Goal: Communication & Community: Ask a question

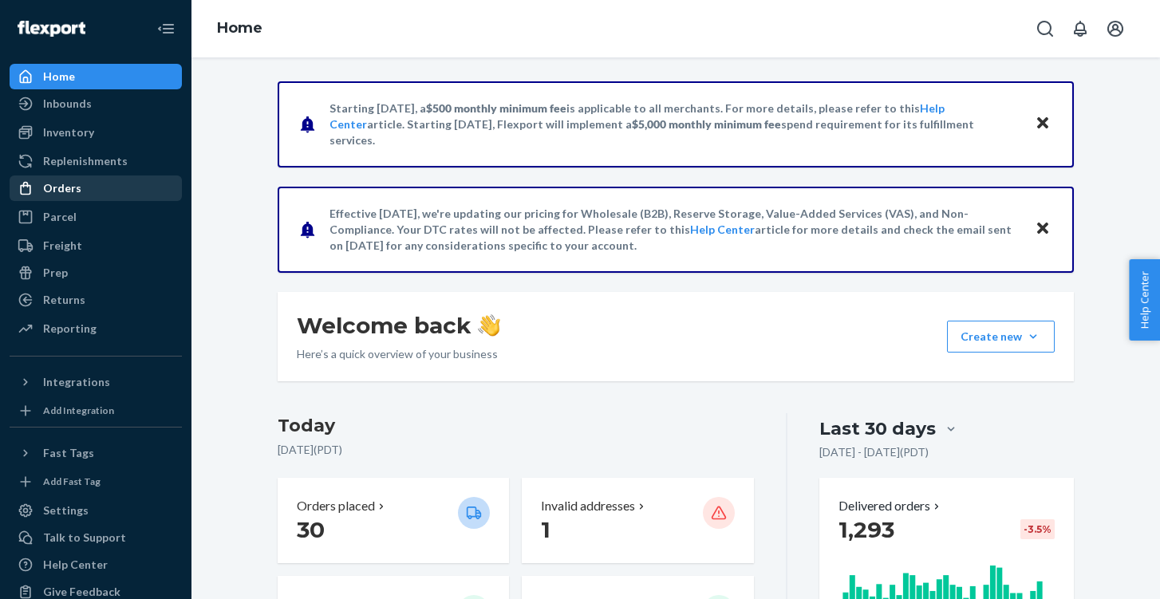
click at [79, 179] on div "Orders" at bounding box center [95, 188] width 169 height 22
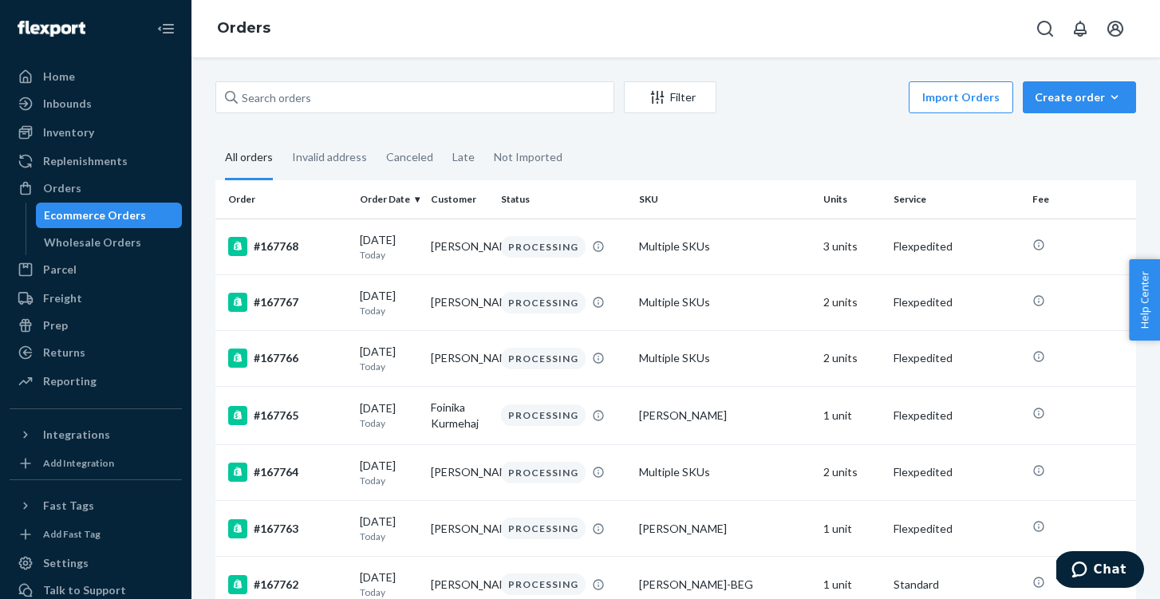
click at [282, 72] on div "Filter Import Orders Create order Ecommerce order Removal order All orders Inva…" at bounding box center [676, 328] width 969 height 542
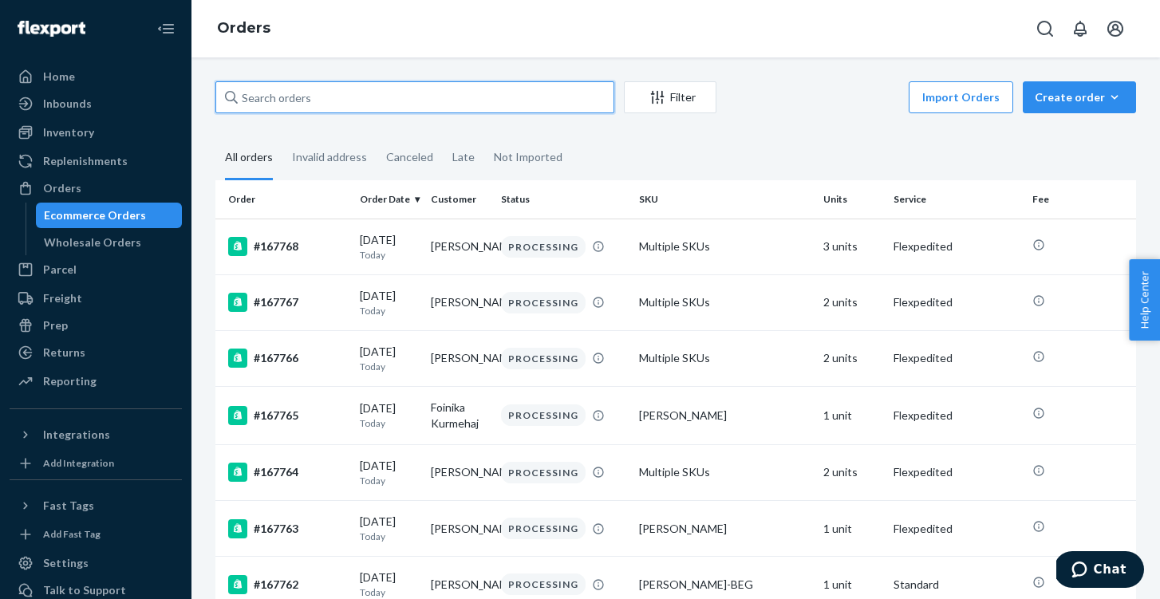
click at [286, 83] on input "text" at bounding box center [414, 97] width 399 height 32
paste input "167719"
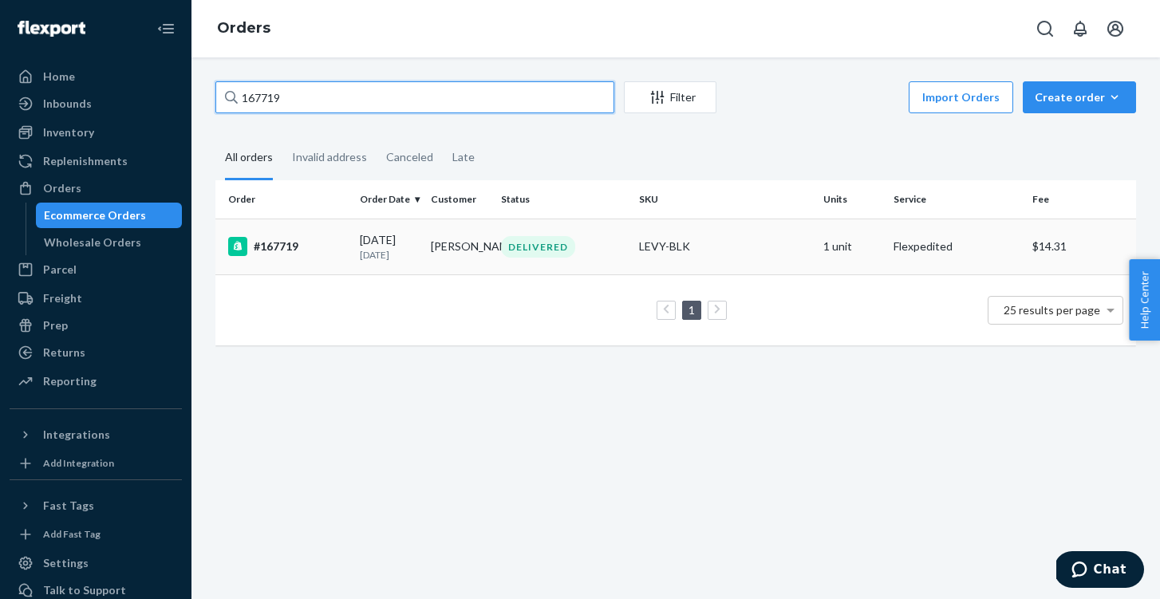
type input "167719"
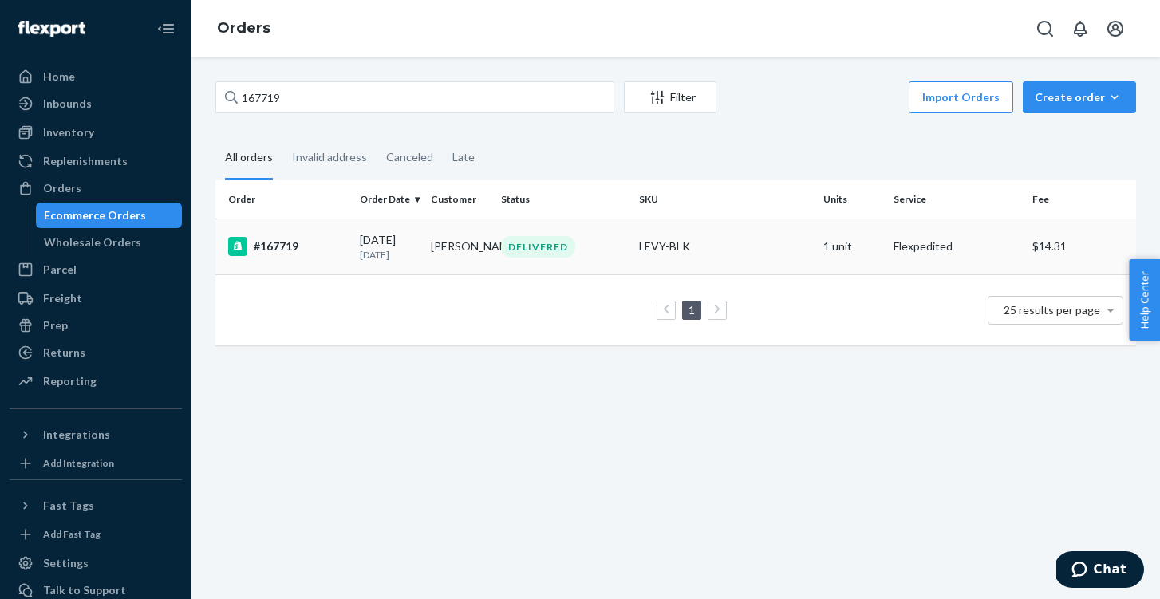
click at [268, 251] on div "#167719" at bounding box center [287, 246] width 119 height 19
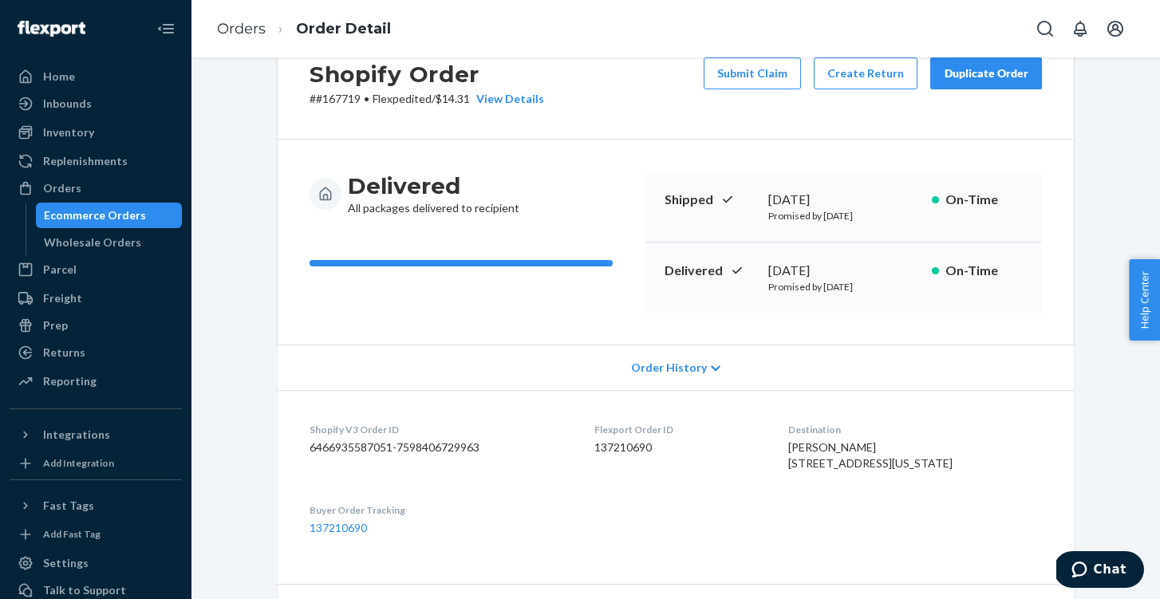
scroll to position [61, 0]
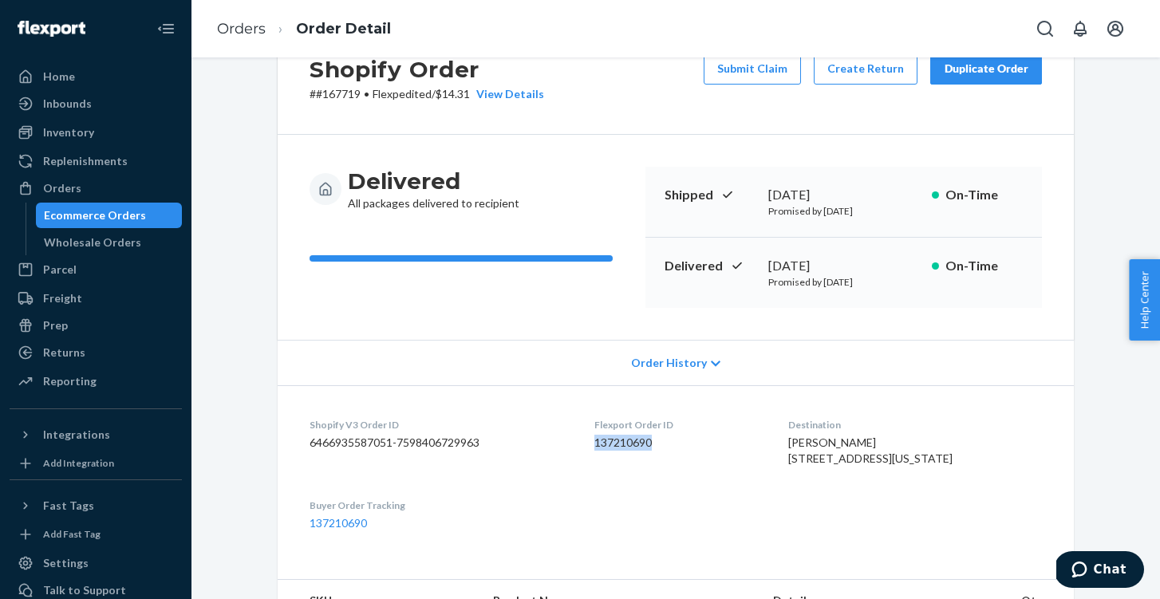
drag, startPoint x: 676, startPoint y: 445, endPoint x: 598, endPoint y: 436, distance: 78.8
click at [598, 436] on dl "Shopify V3 Order ID 6466935587051-7598406729963 Flexport Order ID 137210690 Des…" at bounding box center [676, 474] width 796 height 178
copy dd "137210690"
click at [1112, 566] on span "Chat" at bounding box center [1110, 570] width 33 height 14
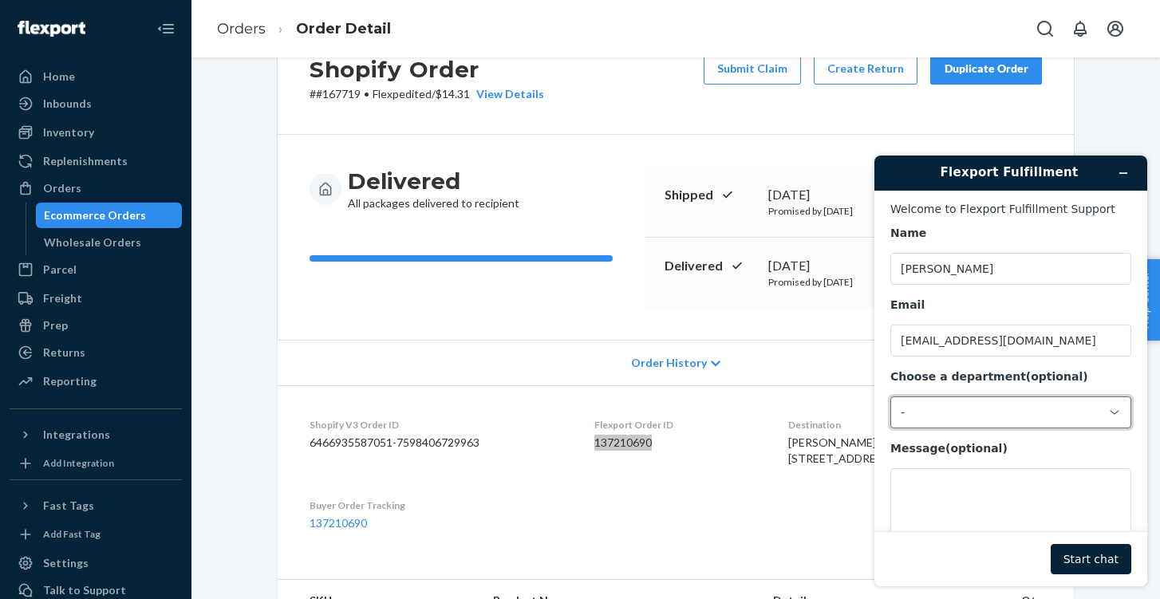
click at [984, 411] on div "-" at bounding box center [1001, 412] width 201 height 14
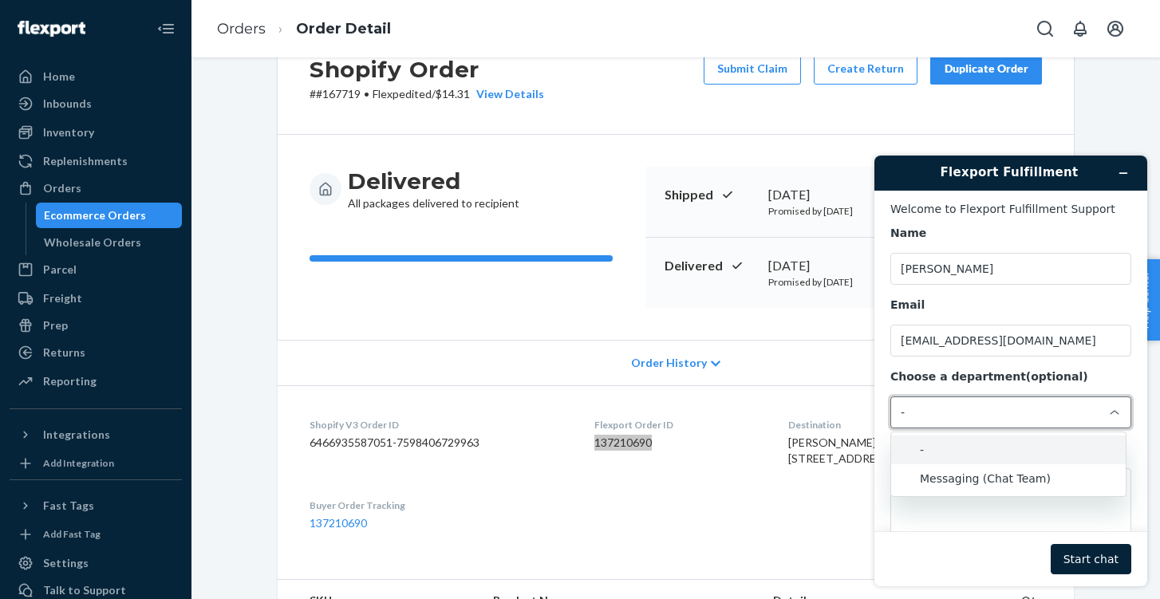
click at [923, 364] on div "Name [PERSON_NAME] Email [EMAIL_ADDRESS][DOMAIN_NAME] Choose a department (opti…" at bounding box center [1011, 392] width 241 height 332
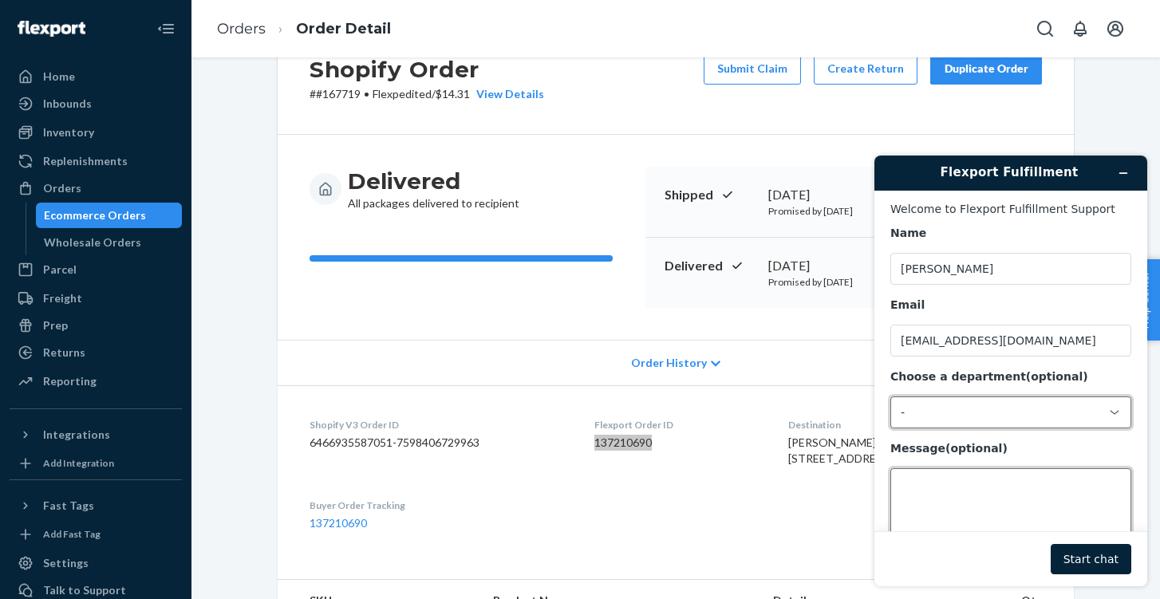
click at [940, 494] on textarea "Message (optional)" at bounding box center [1011, 512] width 241 height 89
paste textarea "137210690"
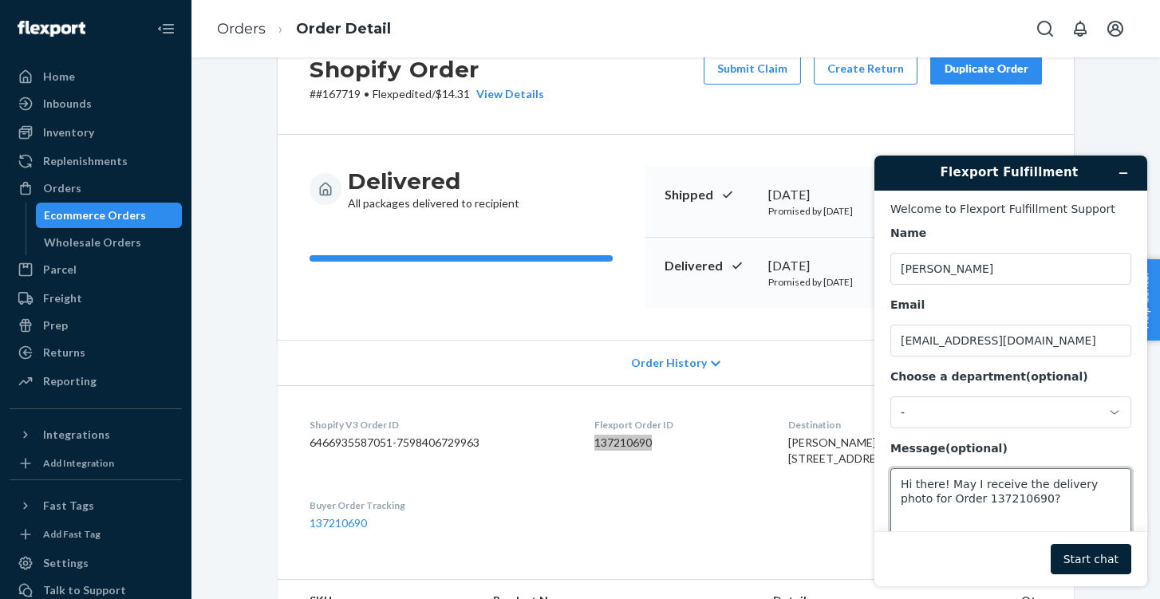
click at [980, 484] on textarea "Hi there! May I receive the delivery photo for Order 137210690?" at bounding box center [1011, 512] width 241 height 89
type textarea "Hi there! May I please receive the delivery photo for Order 137210690?"
click at [1086, 563] on button "Start chat" at bounding box center [1091, 559] width 81 height 30
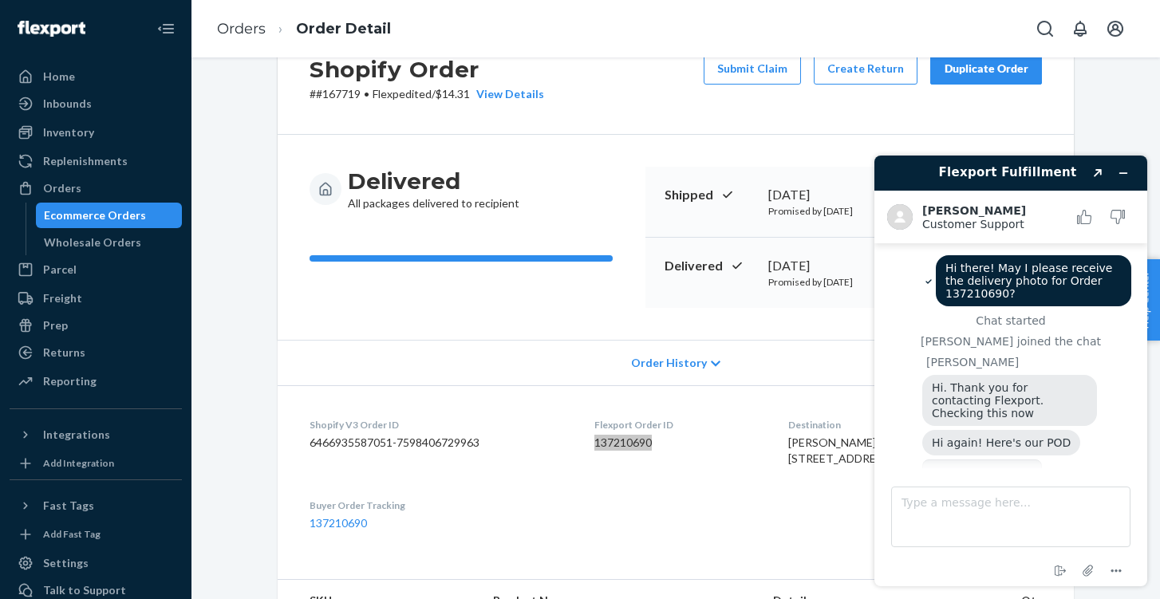
scroll to position [77, 0]
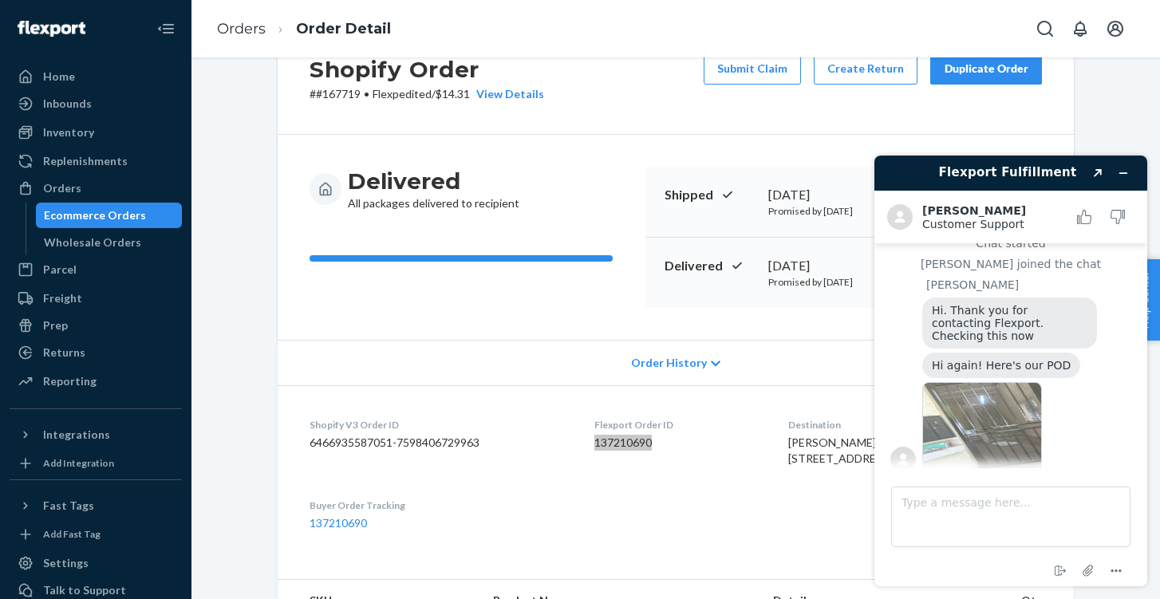
click at [982, 428] on img at bounding box center [982, 427] width 120 height 90
drag, startPoint x: 1011, startPoint y: 531, endPoint x: 1012, endPoint y: 517, distance: 13.6
click at [1011, 522] on textarea "Type a message here..." at bounding box center [1010, 517] width 239 height 61
type textarea "Thank you!"
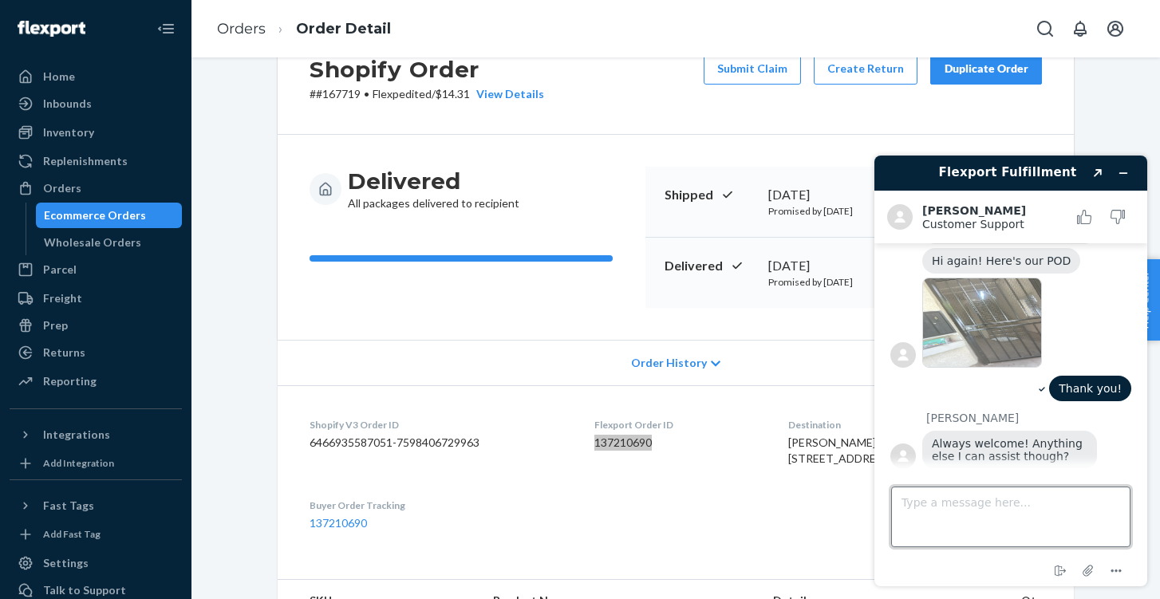
scroll to position [180, 0]
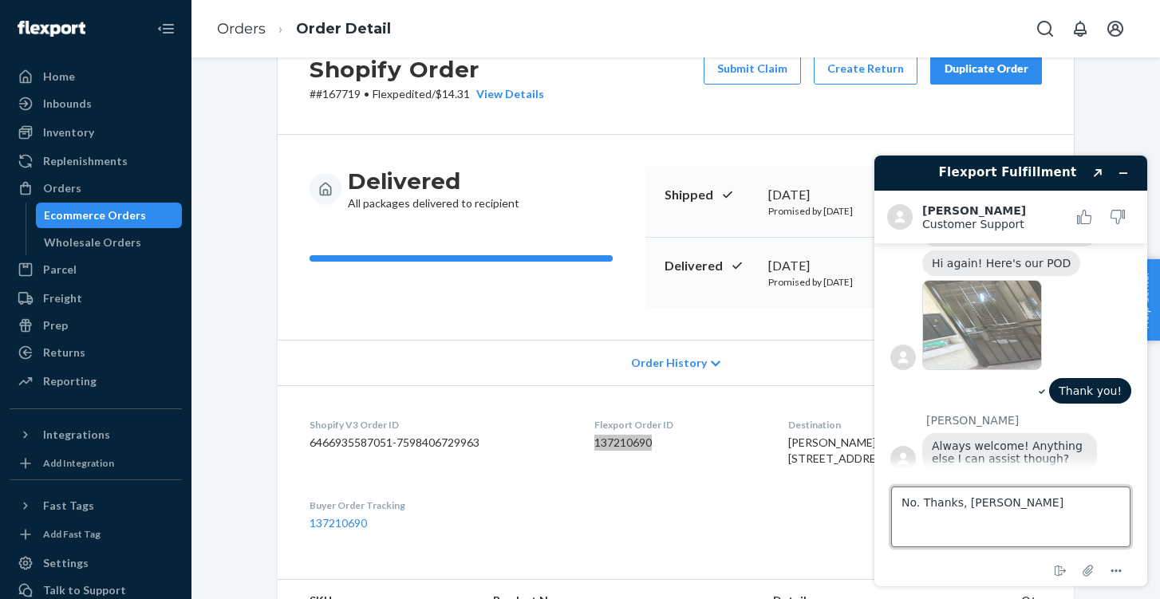
type textarea "No. Thanks, [PERSON_NAME]!"
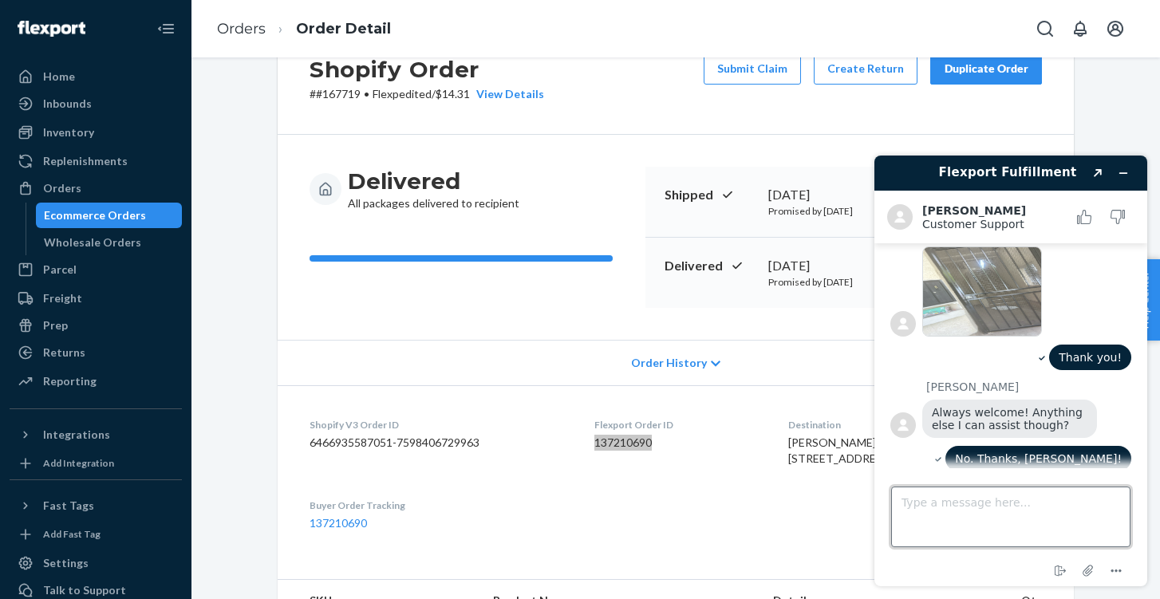
scroll to position [345, 0]
